Goal: Information Seeking & Learning: Learn about a topic

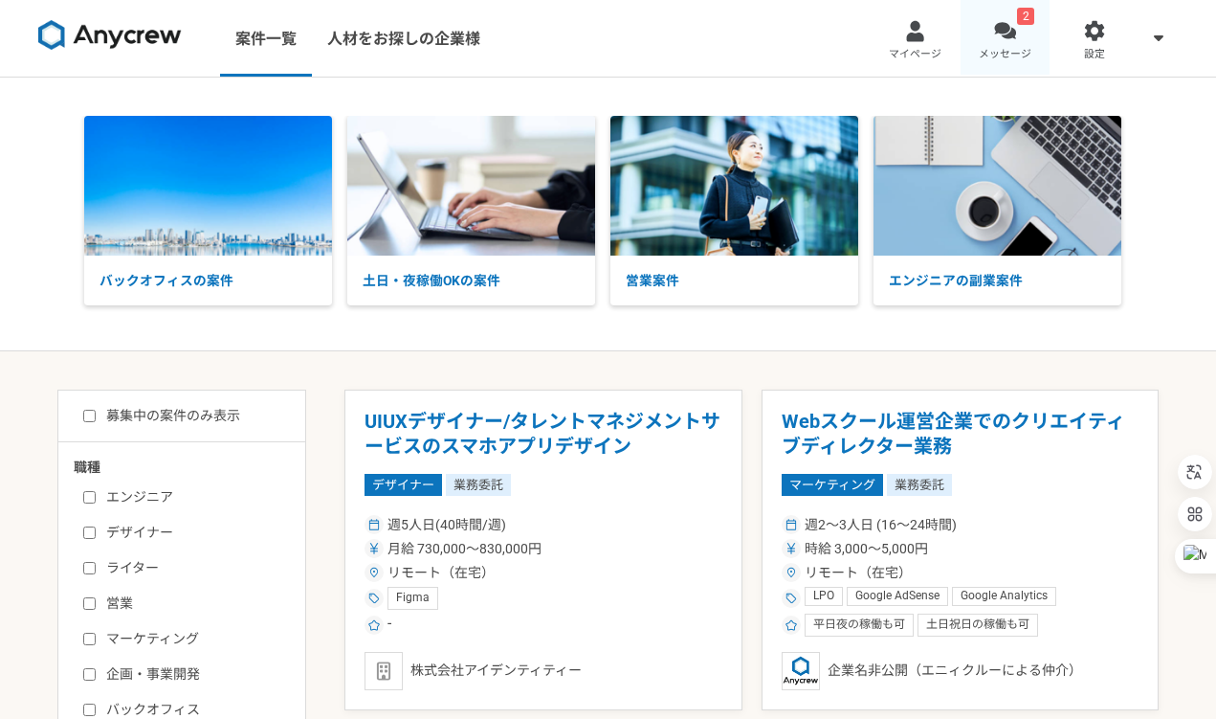
click at [970, 39] on link "2 メッセージ" at bounding box center [1006, 38] width 90 height 77
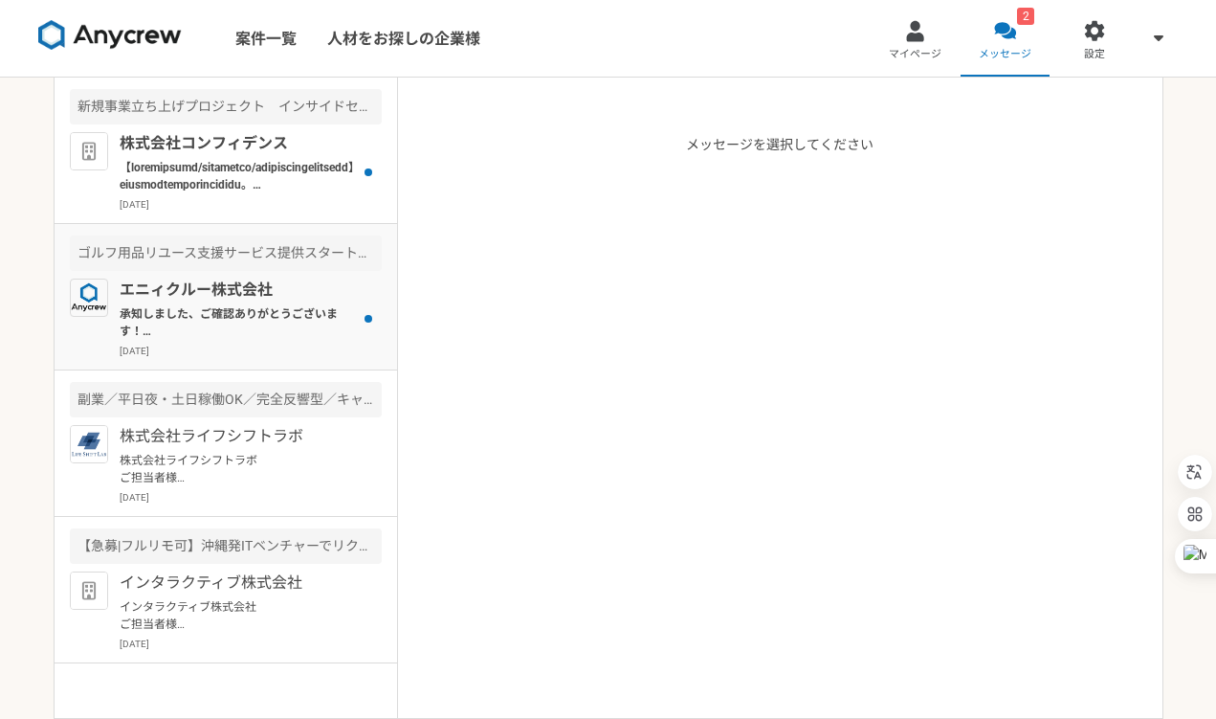
click at [352, 343] on div "エニィクルー株式会社 承知しました、ご確認ありがとうございます！ ぜひ、また別件でご相談できればと思いますので、引き続き、宜しくお願いいたします。 2025年…" at bounding box center [251, 318] width 262 height 79
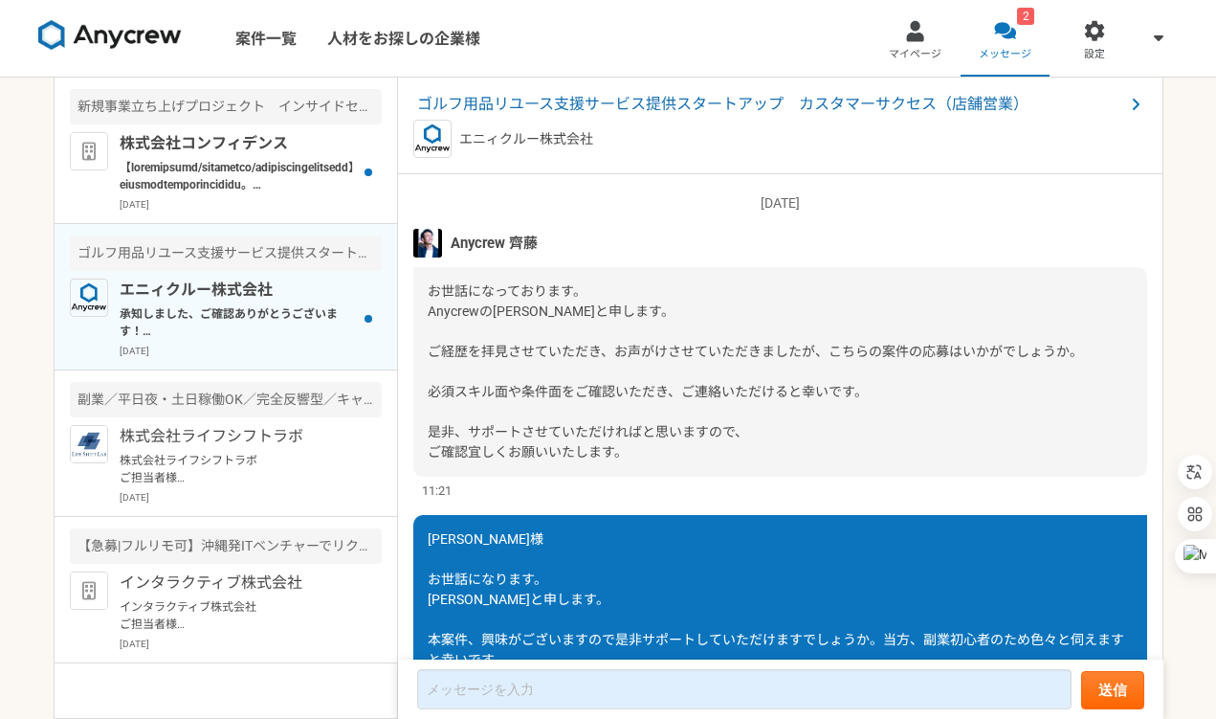
scroll to position [861, 0]
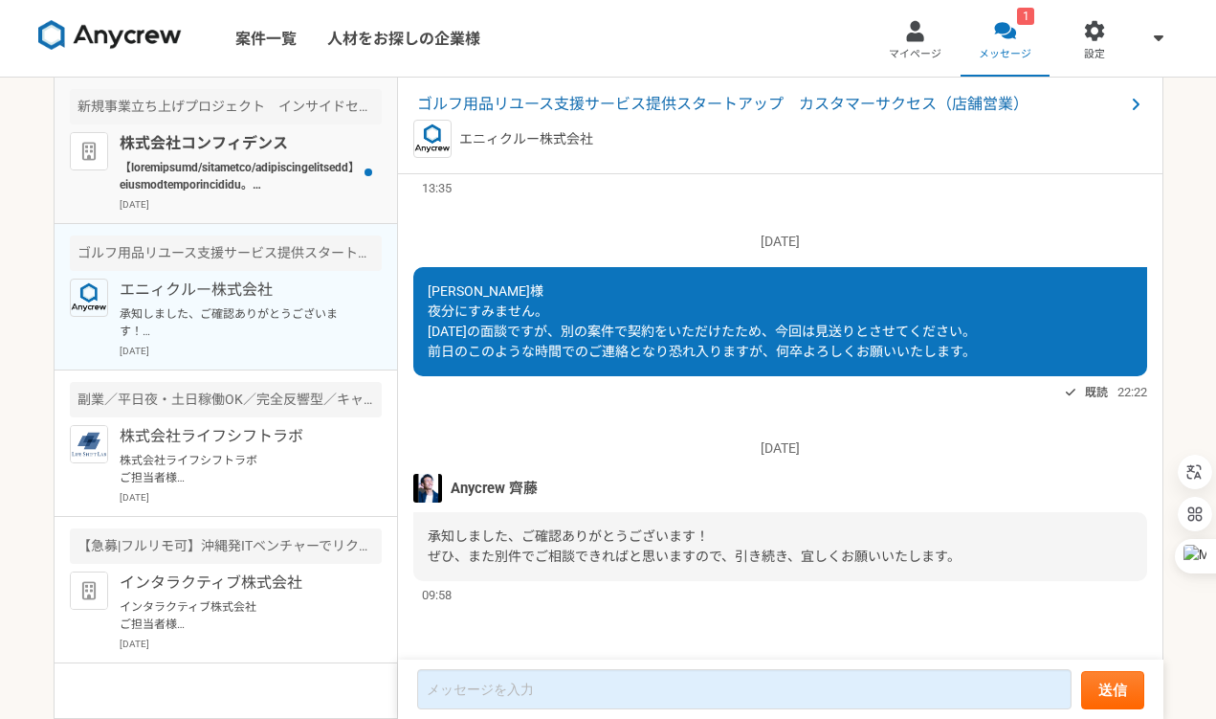
click at [363, 190] on div at bounding box center [368, 171] width 27 height 79
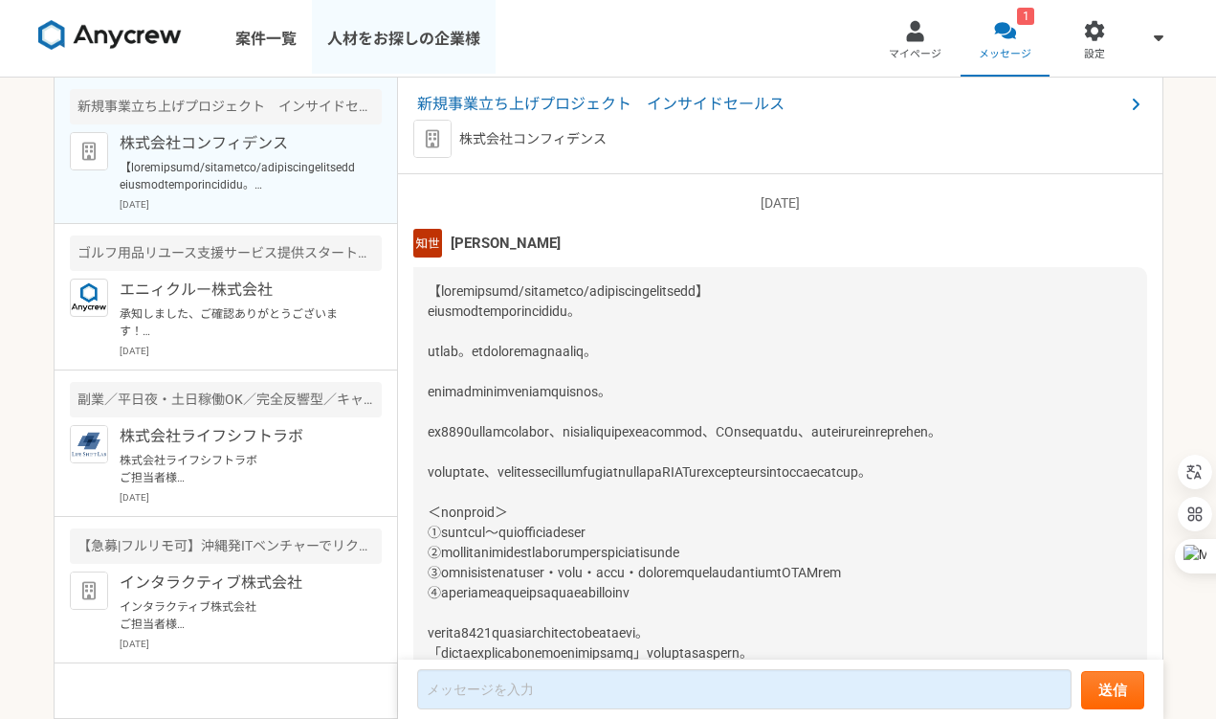
scroll to position [257, 0]
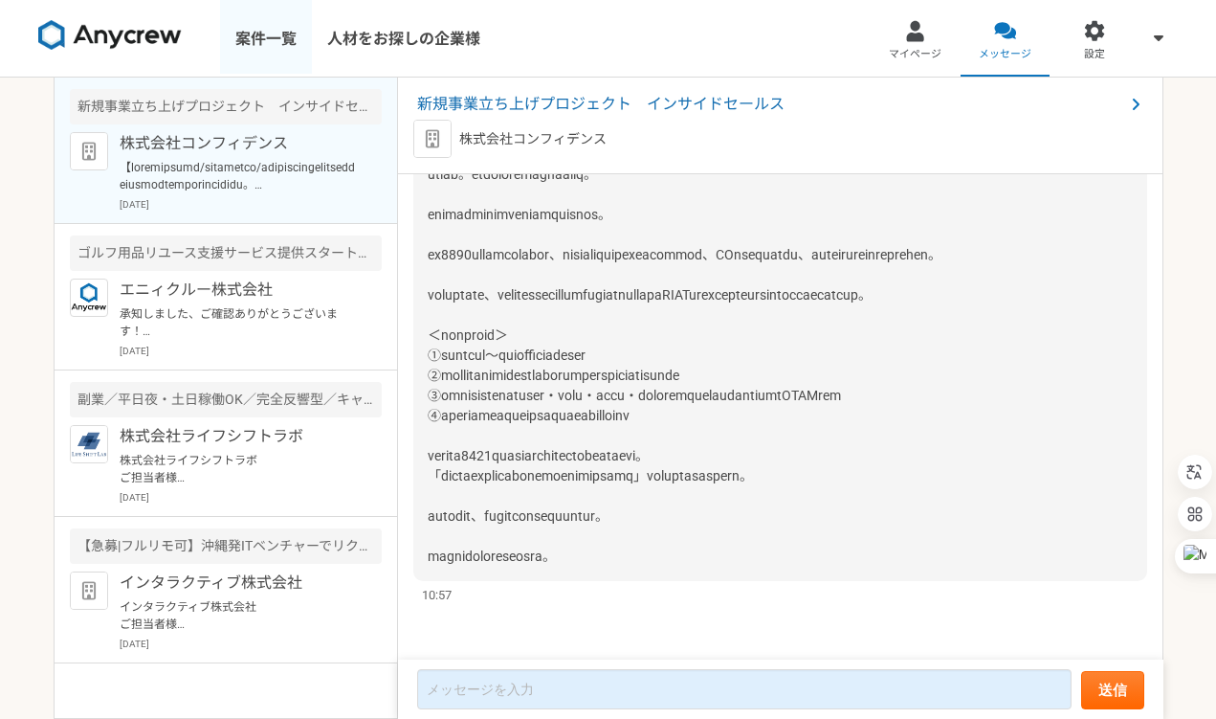
click at [275, 50] on link "案件一覧" at bounding box center [266, 38] width 92 height 77
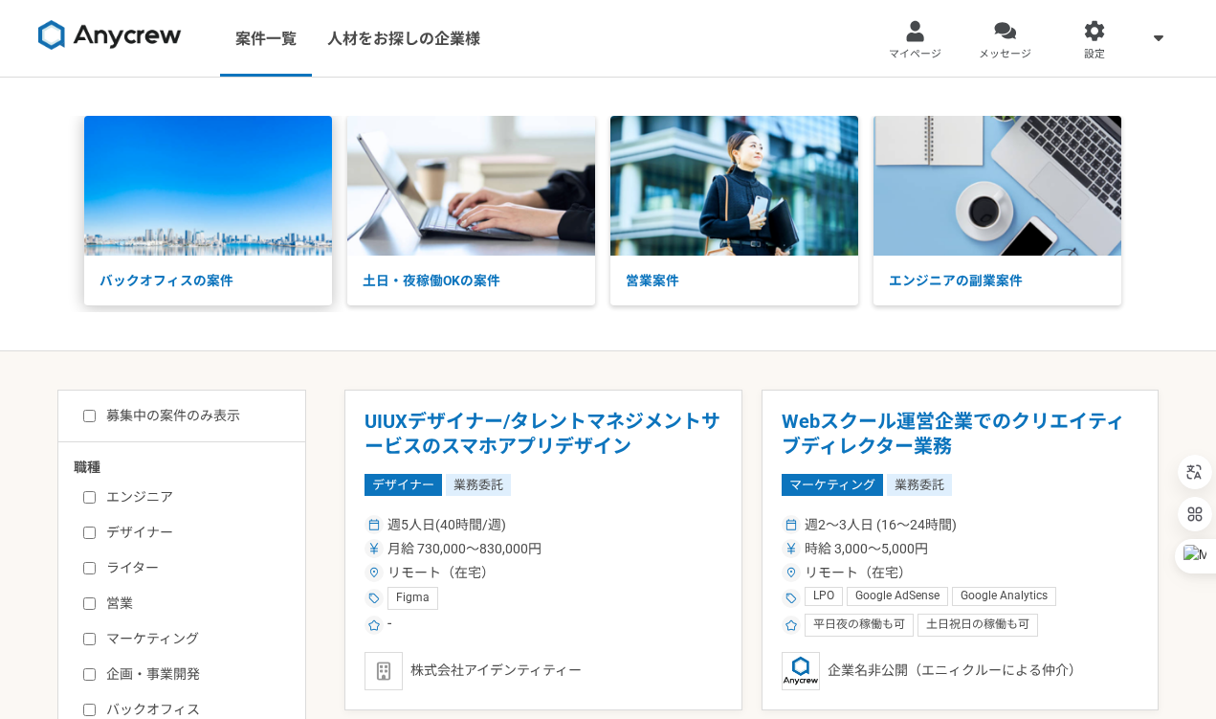
click at [222, 236] on img at bounding box center [208, 186] width 248 height 140
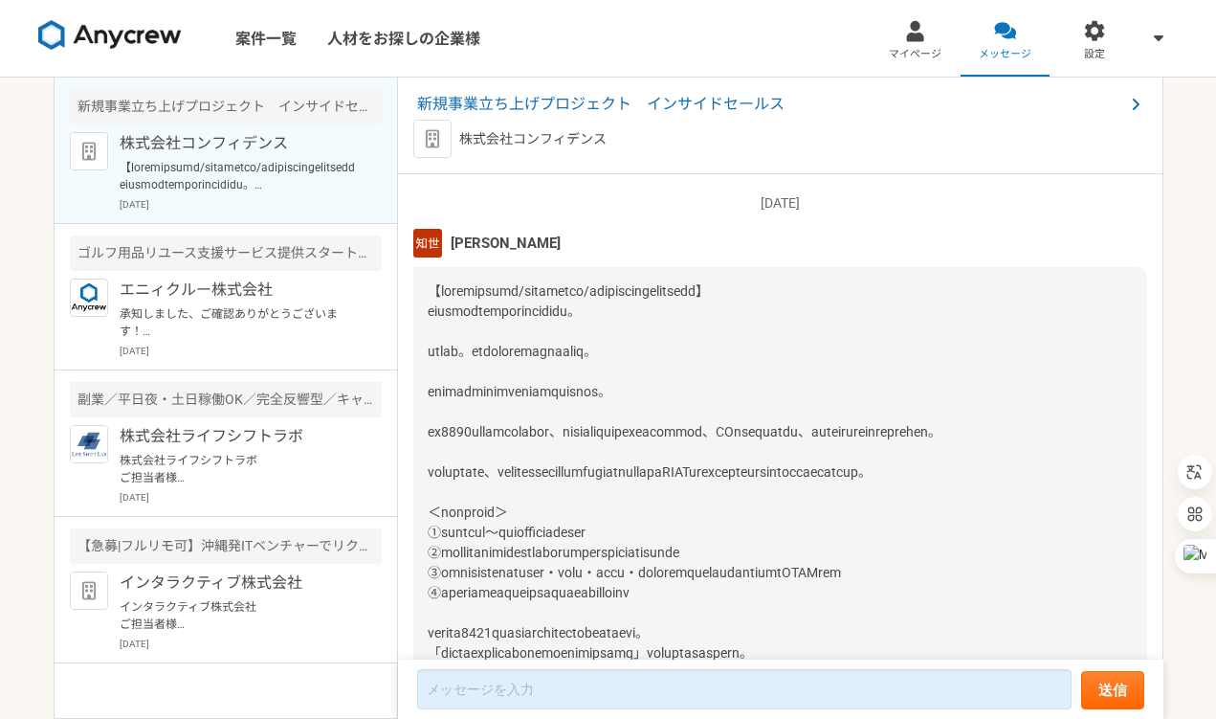
scroll to position [257, 0]
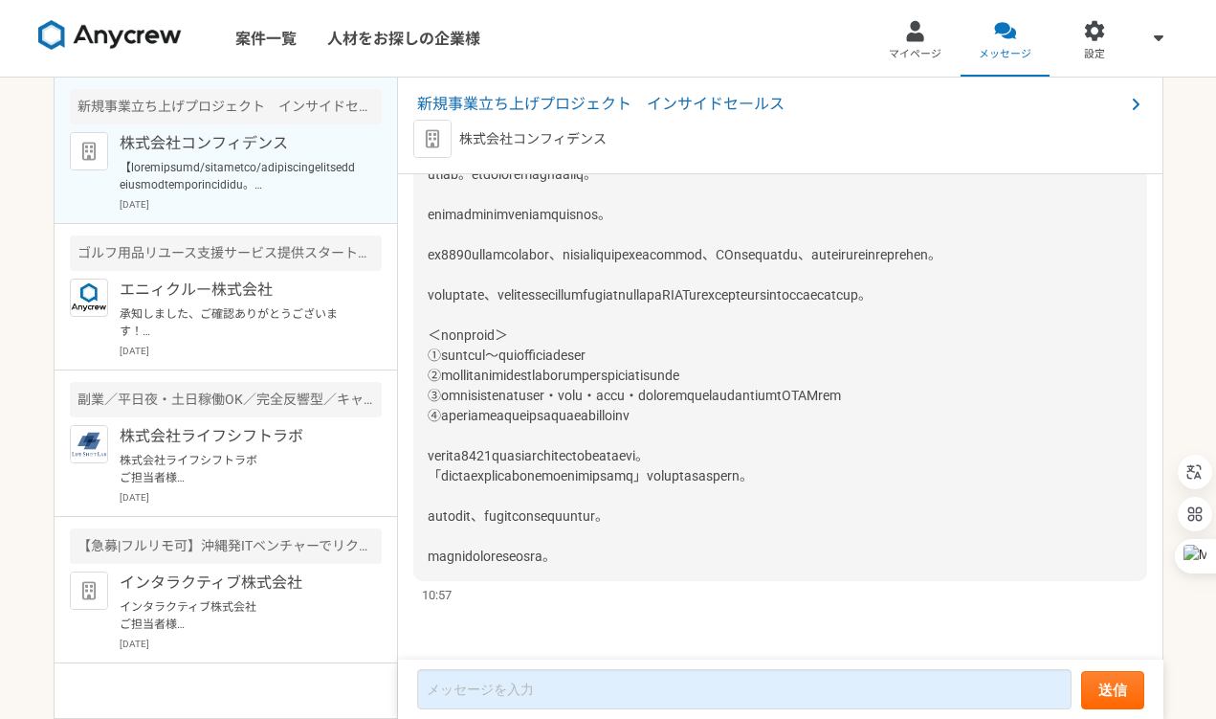
scroll to position [861, 0]
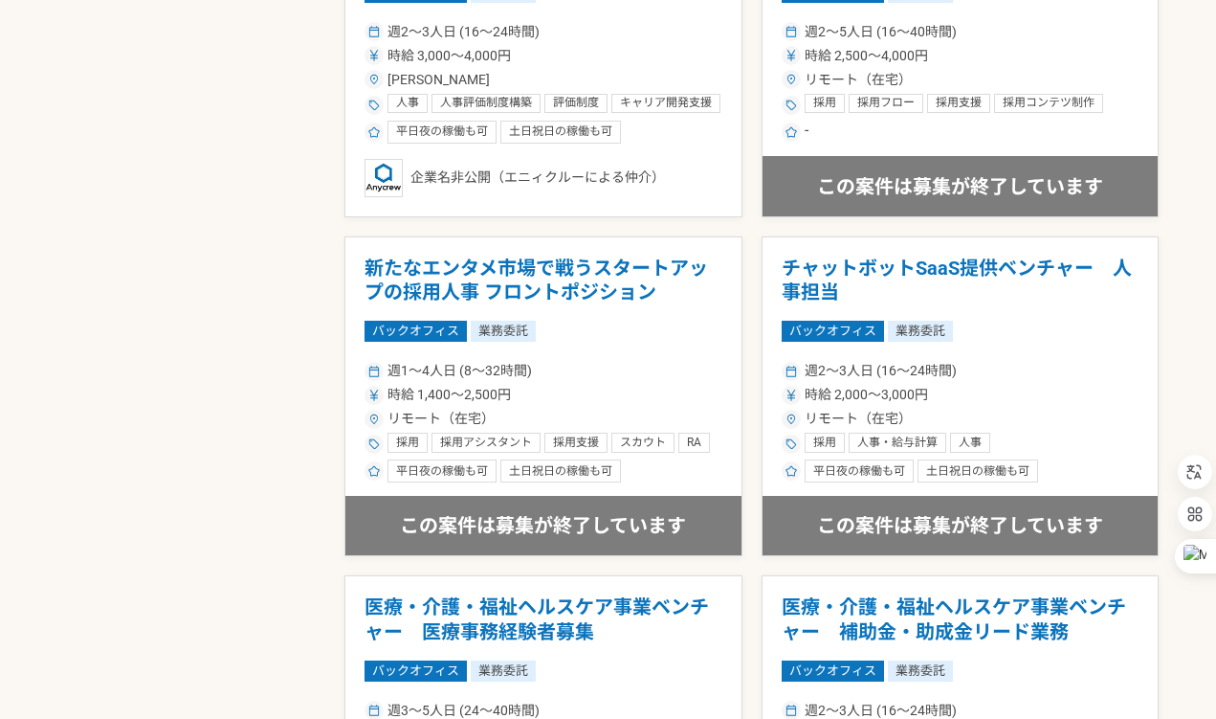
scroll to position [1512, 0]
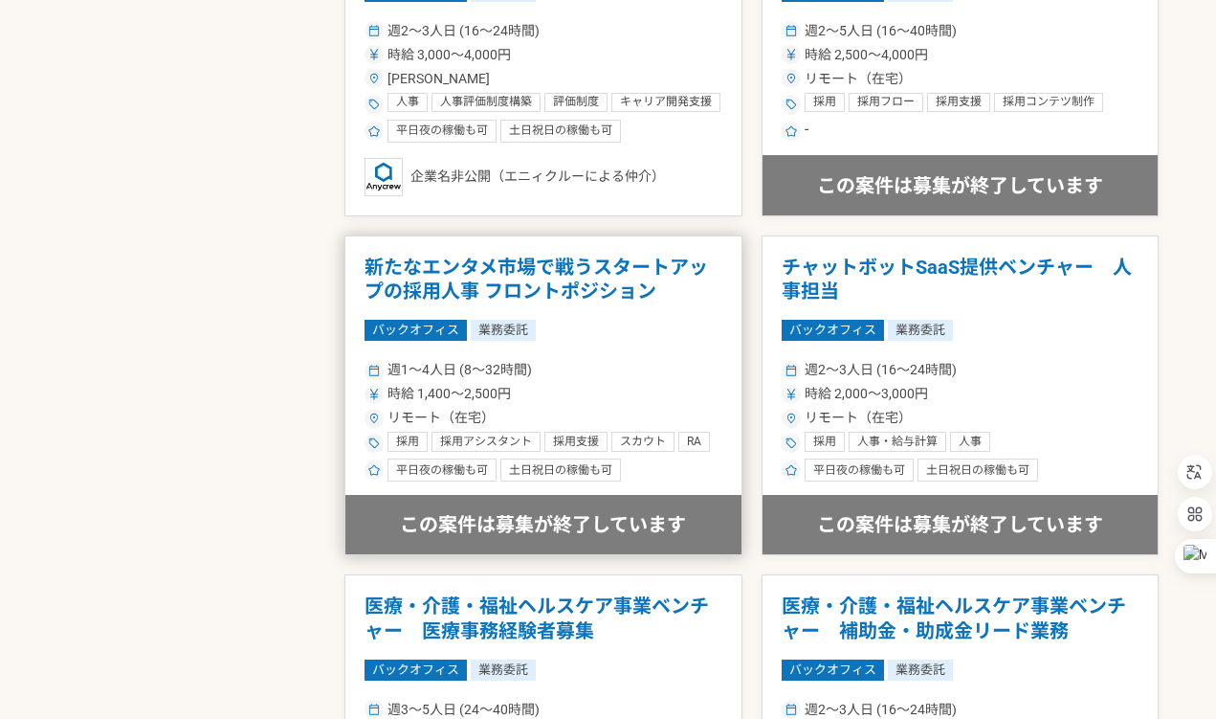
click at [577, 297] on h1 "新たなエンタメ市場で戦うスタートアップの採用人事 フロントポジション" at bounding box center [544, 280] width 358 height 49
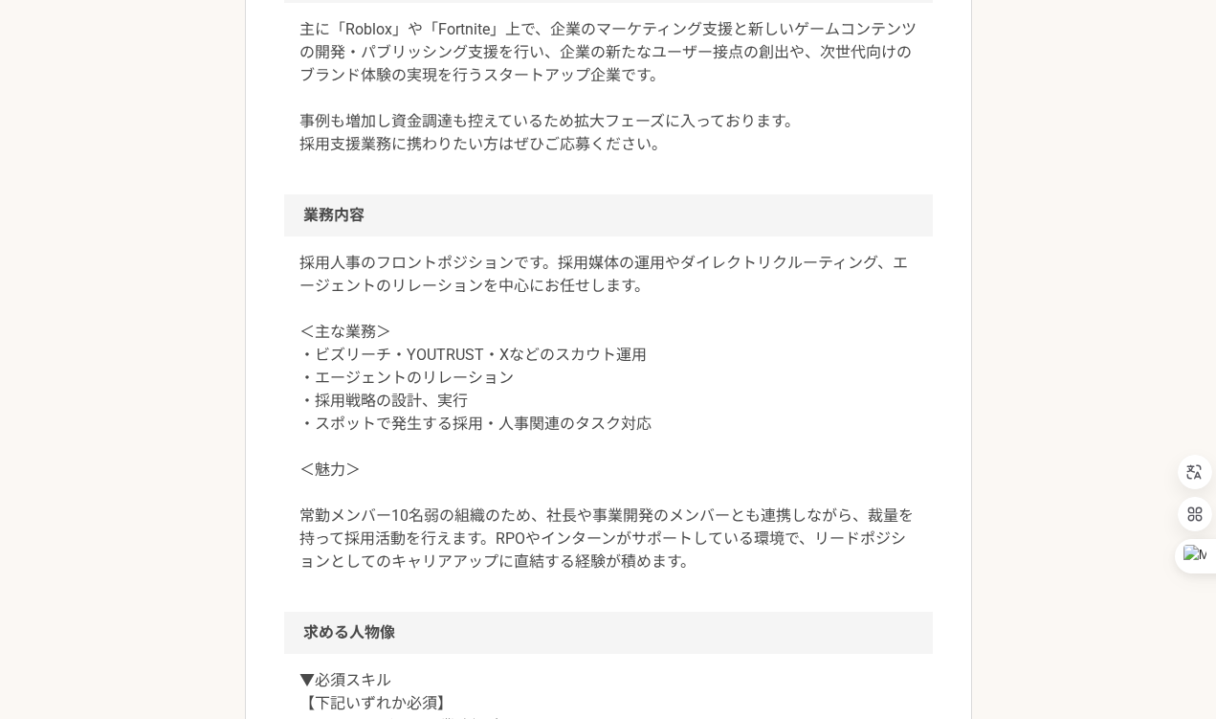
scroll to position [703, 0]
click at [230, 247] on div "この案件は募集が終了しています バックオフィス 新たなエンタメ市場で戦うスタートアップの採用人事 フロントポジション 業務委託 平日夜の稼働も可 土日祝日の稼…" at bounding box center [608, 495] width 1216 height 2241
click at [180, 407] on div "この案件は募集が終了しています バックオフィス 新たなエンタメ市場で戦うスタートアップの採用人事 フロントポジション 業務委託 平日夜の稼働も可 土日祝日の稼…" at bounding box center [608, 495] width 1216 height 2241
click at [168, 458] on div "この案件は募集が終了しています バックオフィス 新たなエンタメ市場で戦うスタートアップの採用人事 フロントポジション 業務委託 平日夜の稼働も可 土日祝日の稼…" at bounding box center [608, 495] width 1216 height 2241
click at [144, 466] on div "この案件は募集が終了しています バックオフィス 新たなエンタメ市場で戦うスタートアップの採用人事 フロントポジション 業務委託 平日夜の稼働も可 土日祝日の稼…" at bounding box center [608, 495] width 1216 height 2241
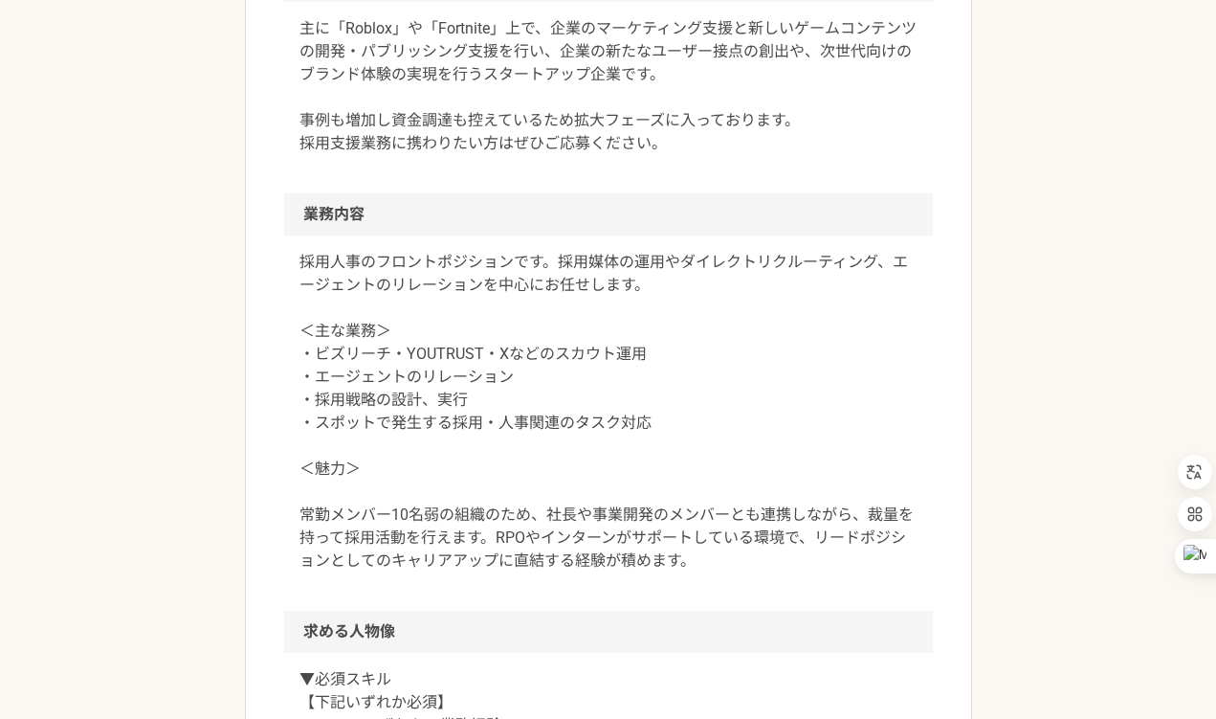
click at [245, 346] on article "バックオフィス 新たなエンタメ市場で戦うスタートアップの採用人事 フロントポジション 業務委託 平日夜の稼働も可 土日祝日の稼働も可 企業名非公開（エニィクル…" at bounding box center [608, 505] width 727 height 2068
click at [240, 420] on div "この案件は募集が終了しています バックオフィス 新たなエンタメ市場で戦うスタートアップの採用人事 フロントポジション 業務委託 平日夜の稼働も可 土日祝日の稼…" at bounding box center [608, 495] width 1216 height 2241
click at [222, 463] on div "この案件は募集が終了しています バックオフィス 新たなエンタメ市場で戦うスタートアップの採用人事 フロントポジション 業務委託 平日夜の稼働も可 土日祝日の稼…" at bounding box center [608, 495] width 1216 height 2241
click at [203, 520] on div "この案件は募集が終了しています バックオフィス 新たなエンタメ市場で戦うスタートアップの採用人事 フロントポジション 業務委託 平日夜の稼働も可 土日祝日の稼…" at bounding box center [608, 495] width 1216 height 2241
click at [206, 506] on div "この案件は募集が終了しています バックオフィス 新たなエンタメ市場で戦うスタートアップの採用人事 フロントポジション 業務委託 平日夜の稼働も可 土日祝日の稼…" at bounding box center [608, 495] width 1216 height 2241
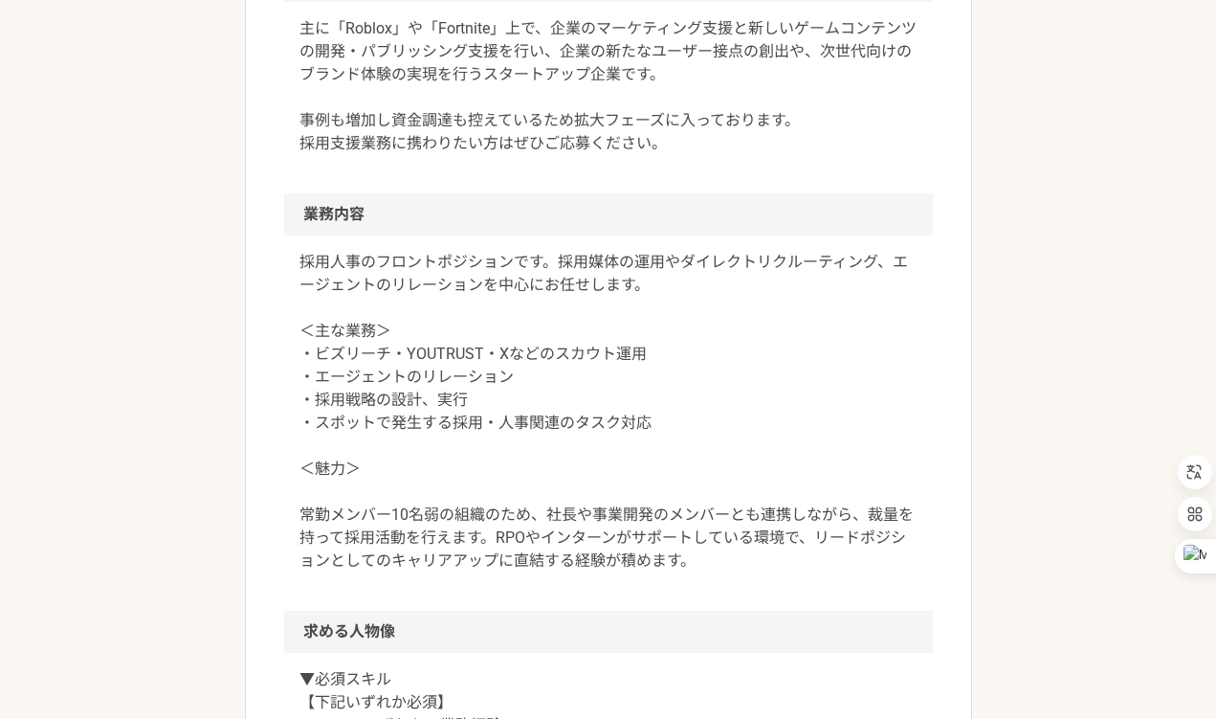
click at [218, 454] on div "この案件は募集が終了しています バックオフィス 新たなエンタメ市場で戦うスタートアップの採用人事 フロントポジション 業務委託 平日夜の稼働も可 土日祝日の稼…" at bounding box center [608, 495] width 1216 height 2241
click at [223, 403] on div "この案件は募集が終了しています バックオフィス 新たなエンタメ市場で戦うスタートアップの採用人事 フロントポジション 業務委託 平日夜の稼働も可 土日祝日の稼…" at bounding box center [608, 495] width 1216 height 2241
click at [225, 465] on div "この案件は募集が終了しています バックオフィス 新たなエンタメ市場で戦うスタートアップの採用人事 フロントポジション 業務委託 平日夜の稼働も可 土日祝日の稼…" at bounding box center [608, 495] width 1216 height 2241
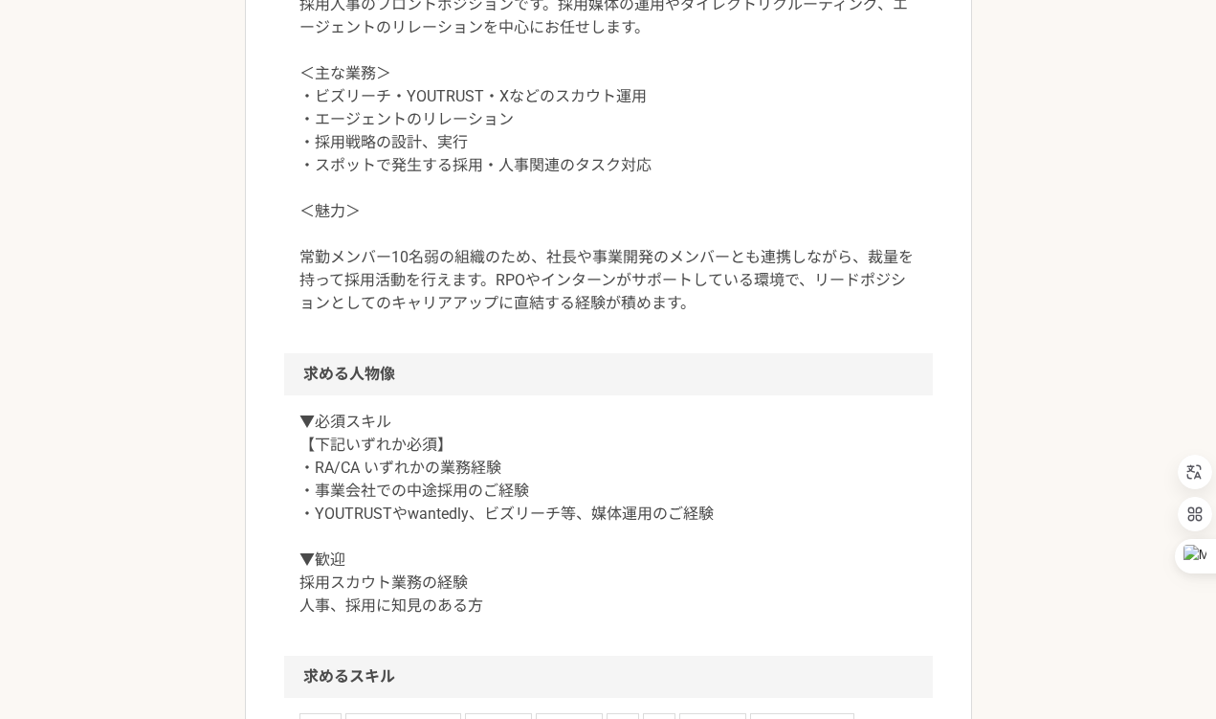
scroll to position [965, 0]
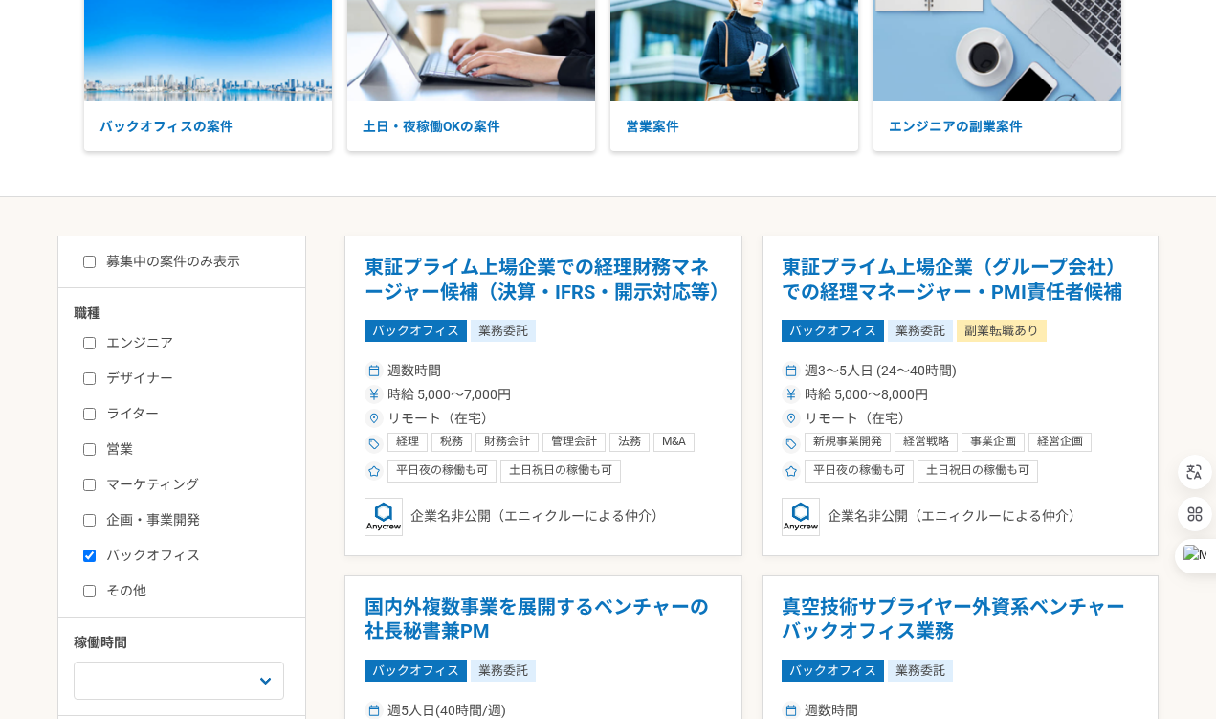
scroll to position [190, 0]
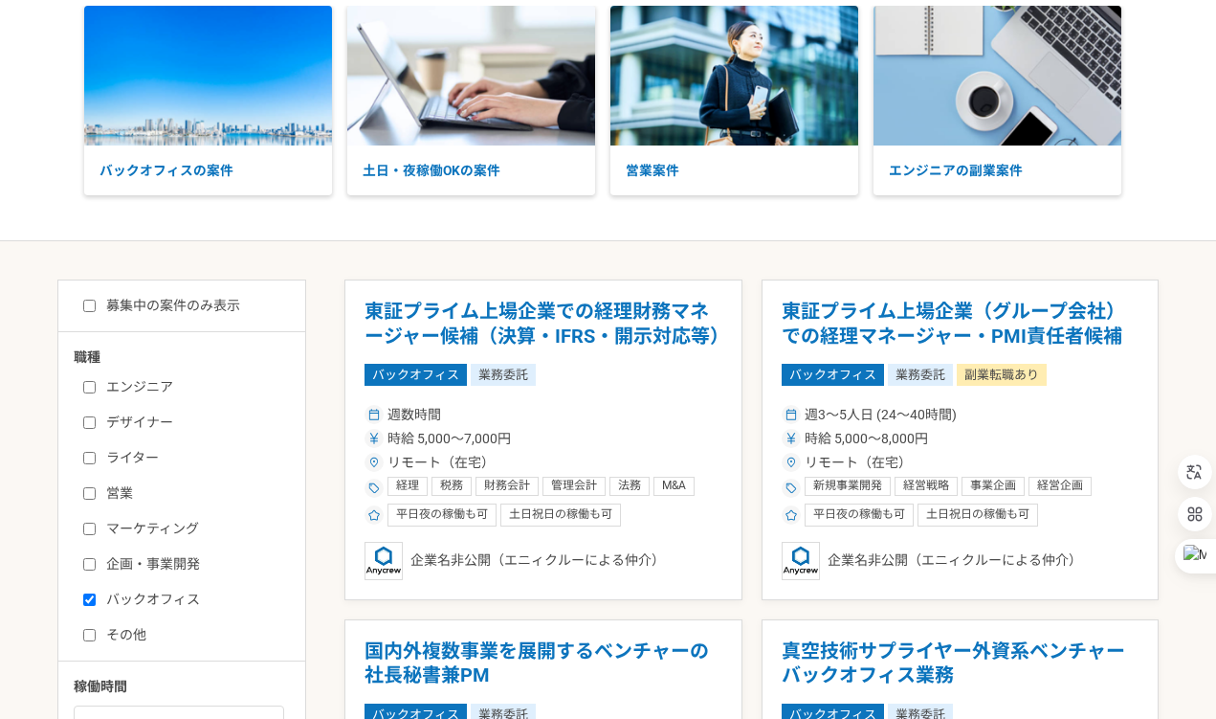
scroll to position [92, 0]
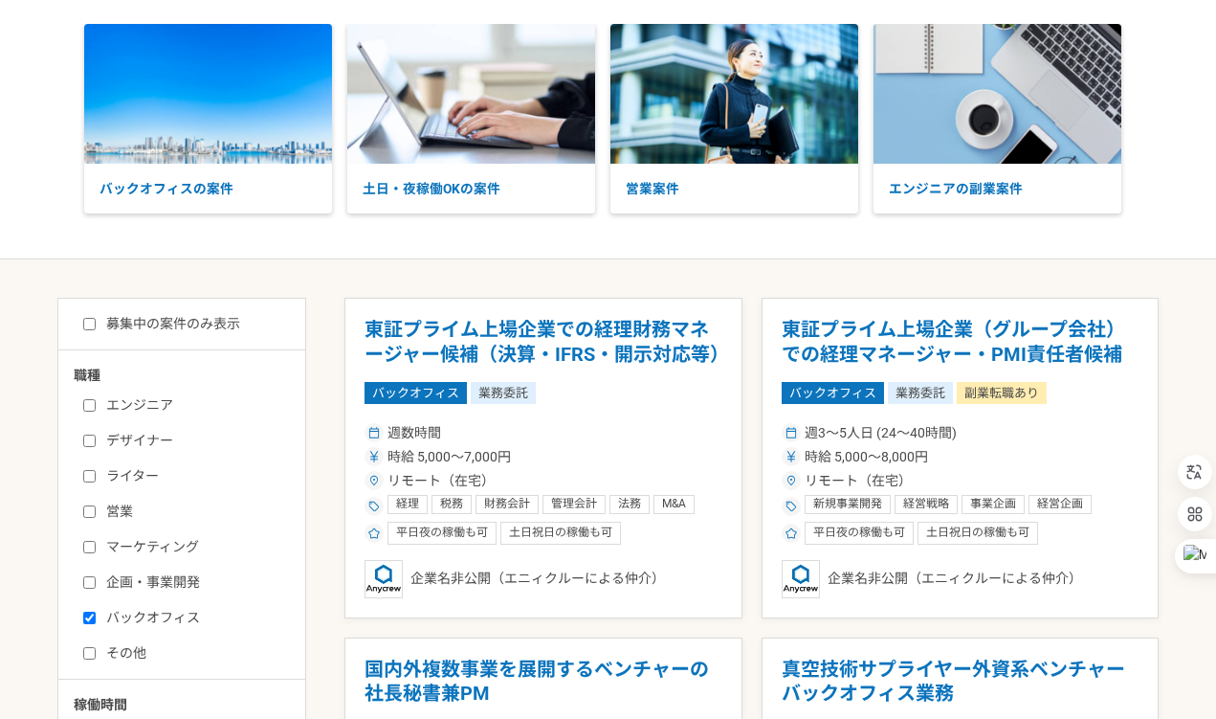
click at [236, 320] on label "募集中の案件のみ表示" at bounding box center [161, 324] width 157 height 20
click at [96, 320] on input "募集中の案件のみ表示" at bounding box center [89, 324] width 12 height 12
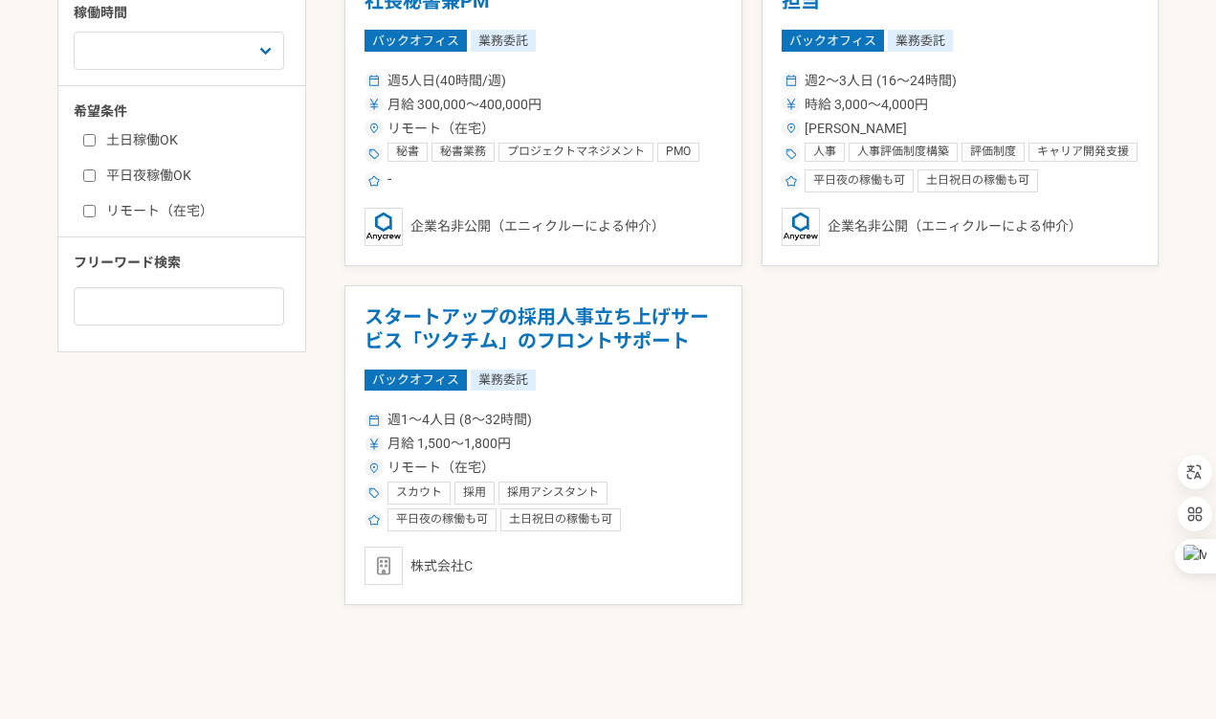
scroll to position [785, 0]
click at [778, 408] on div "東証プライム上場企業での経理財務マネージャー候補（決算・IFRS・開示対応等） バックオフィス 業務委託 週数時間 時給 5,000〜7,000円 リモート（…" at bounding box center [752, 104] width 814 height 999
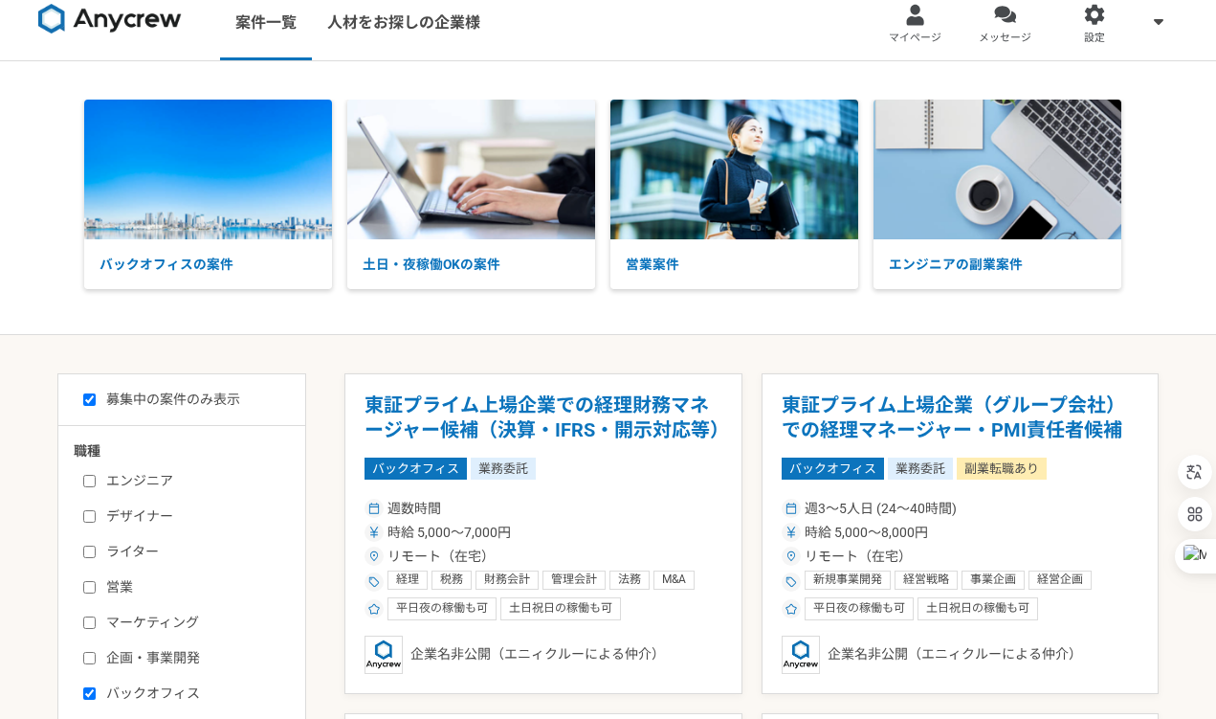
scroll to position [0, 0]
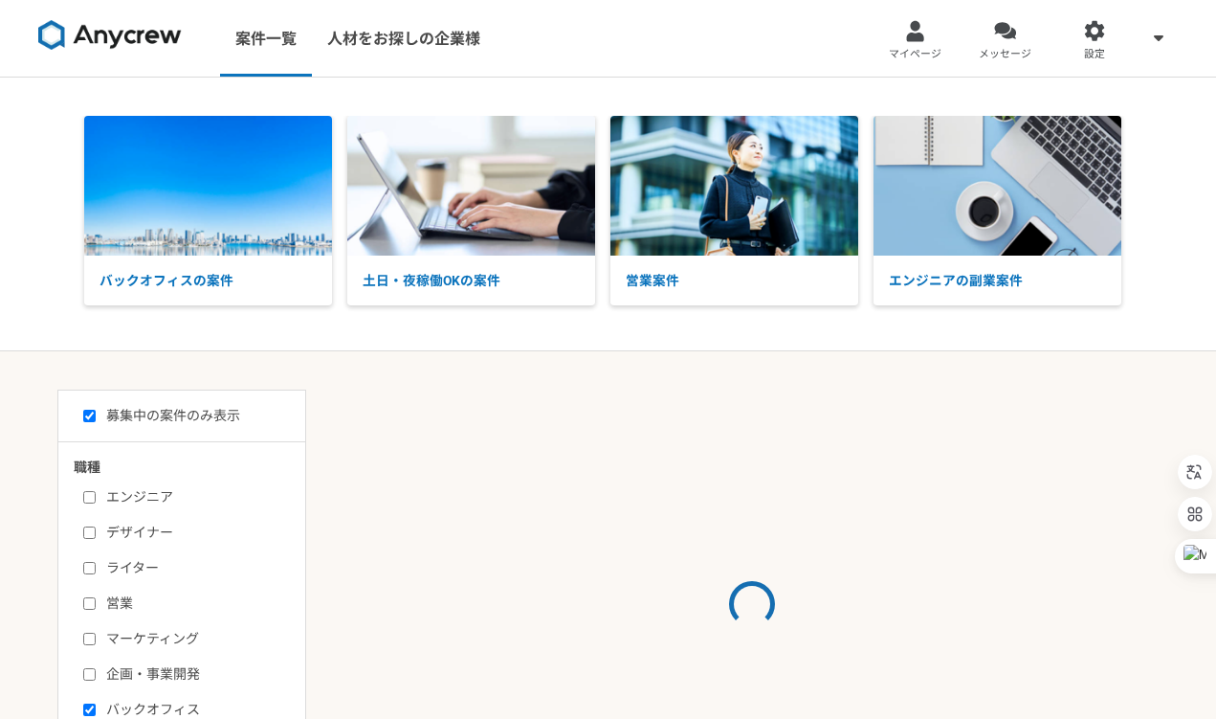
scroll to position [92, 0]
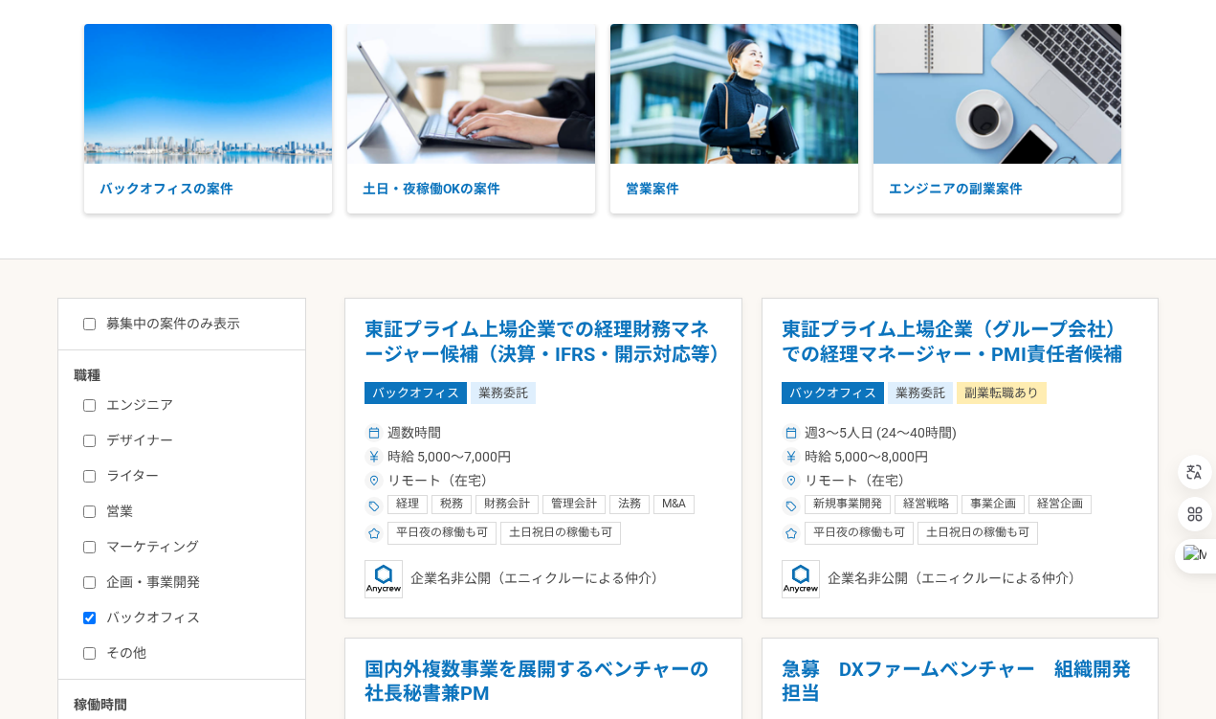
checkbox input "false"
